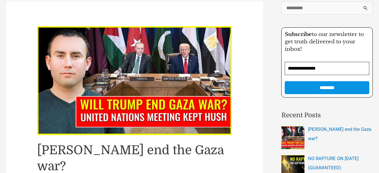
scroll to position [49, 0]
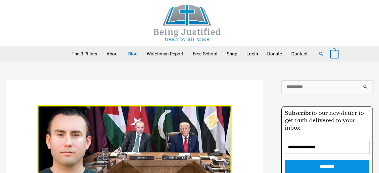
scroll to position [49, 0]
